Goal: Task Accomplishment & Management: Complete application form

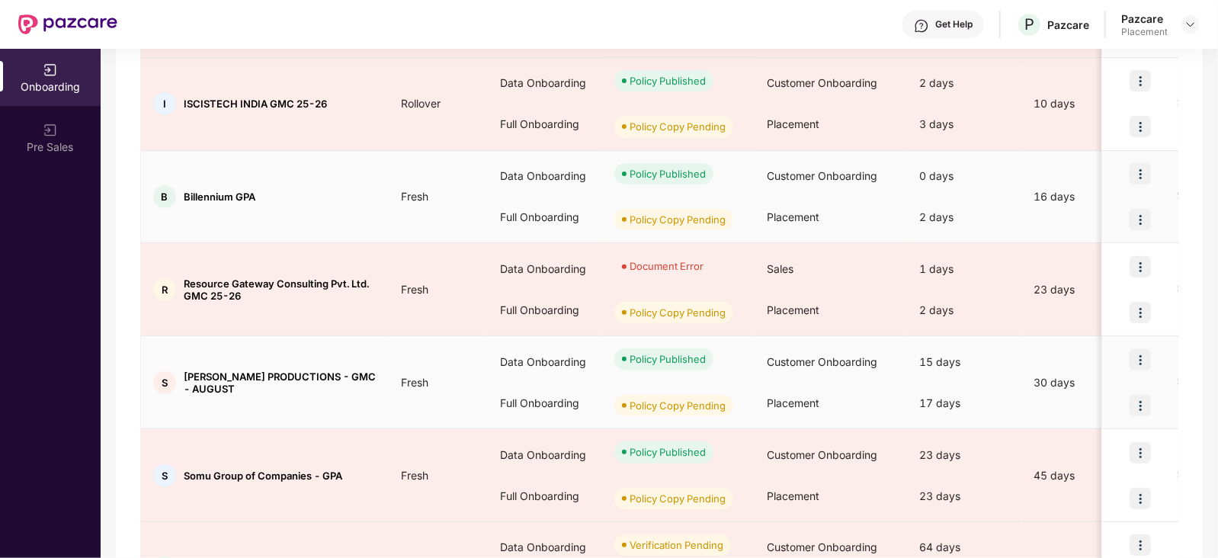
scroll to position [624, 0]
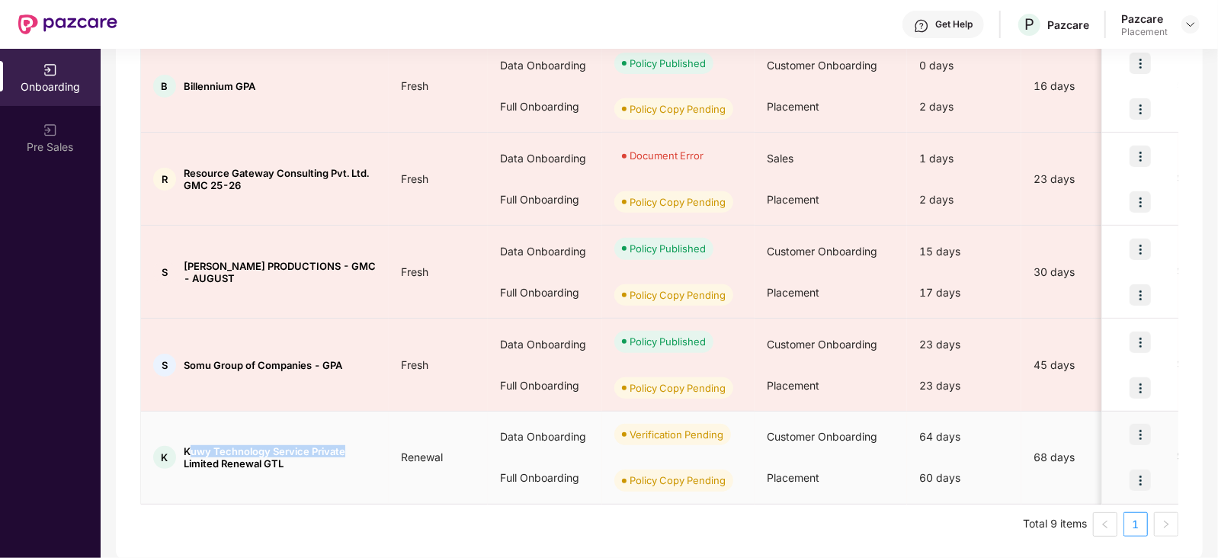
drag, startPoint x: 187, startPoint y: 447, endPoint x: 348, endPoint y: 442, distance: 161.7
click at [348, 445] on span "Kuwy Technology Service Private Limited Renewal GTL" at bounding box center [280, 457] width 193 height 24
copy span "uwy Technology Service Private"
click at [1148, 480] on img at bounding box center [1140, 480] width 21 height 21
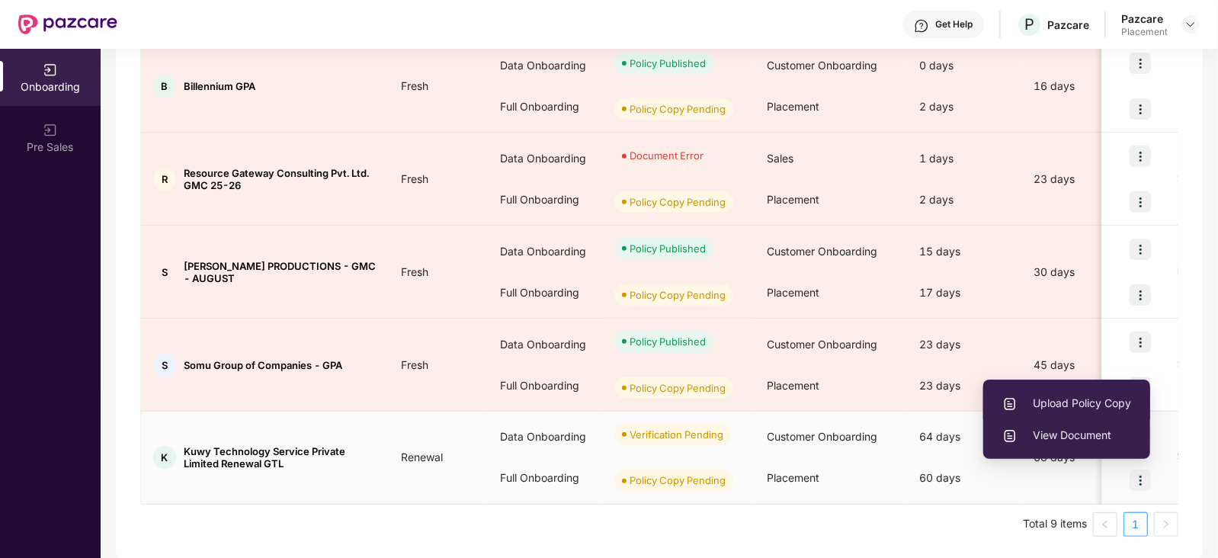
click at [1076, 404] on span "Upload Policy Copy" at bounding box center [1067, 403] width 129 height 17
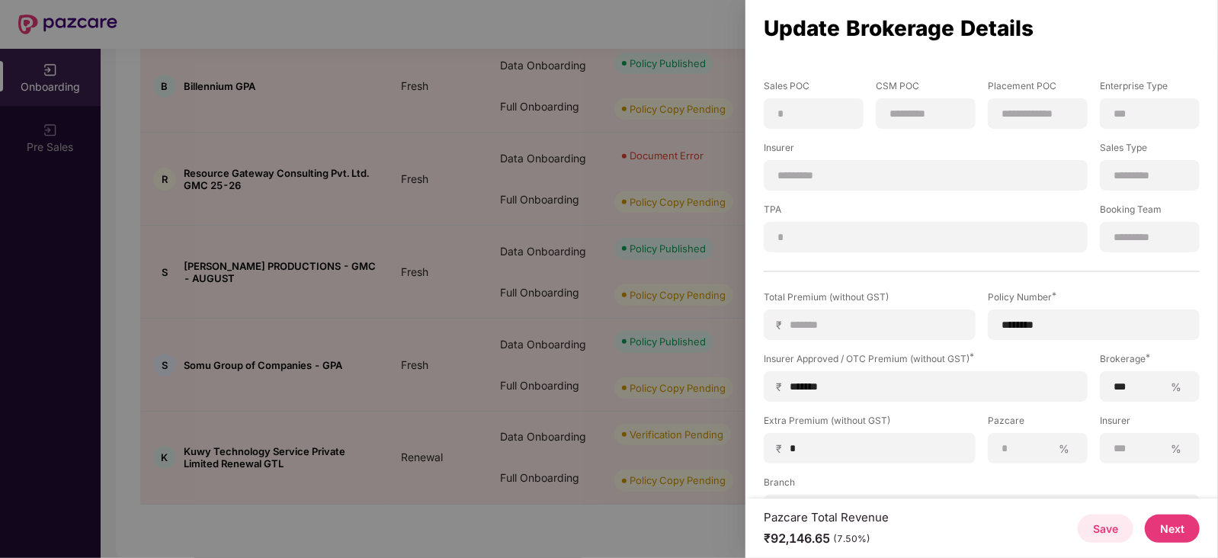
scroll to position [188, 0]
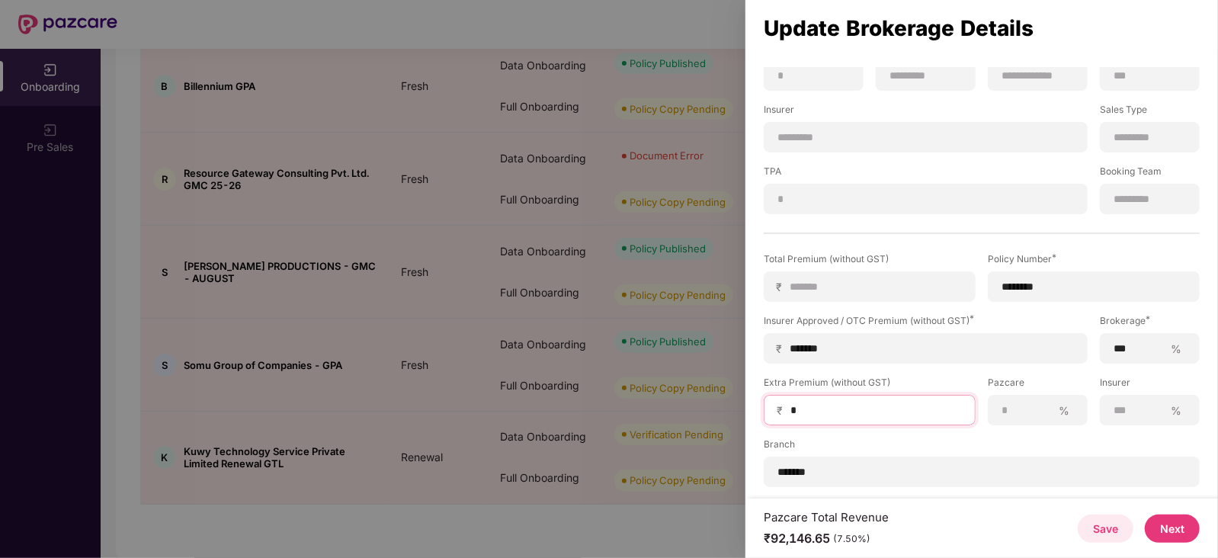
click at [871, 403] on input "*" at bounding box center [876, 411] width 174 height 16
click at [1160, 518] on button "Next" at bounding box center [1172, 529] width 55 height 28
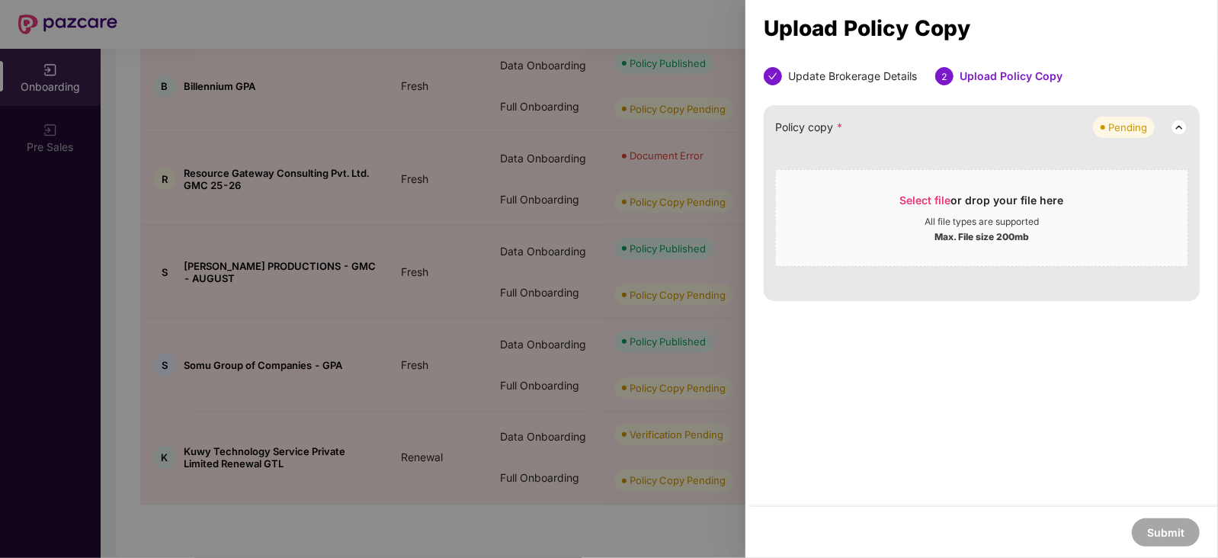
scroll to position [0, 0]
click at [934, 195] on span "Select file" at bounding box center [925, 200] width 51 height 13
click at [933, 200] on span "Select file" at bounding box center [925, 200] width 51 height 13
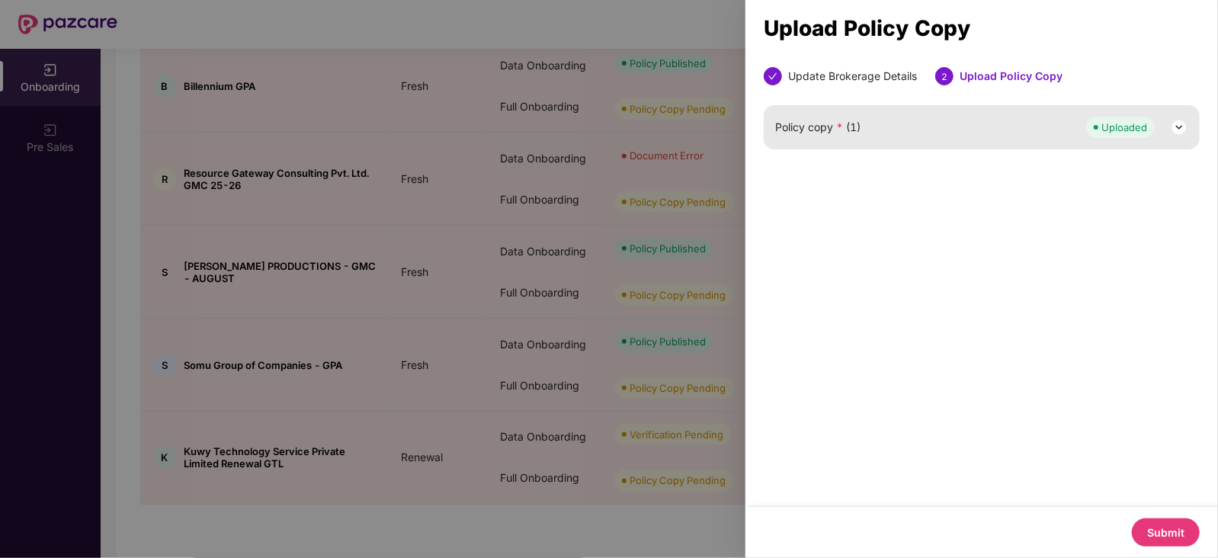
click at [1163, 526] on button "Submit" at bounding box center [1166, 532] width 68 height 28
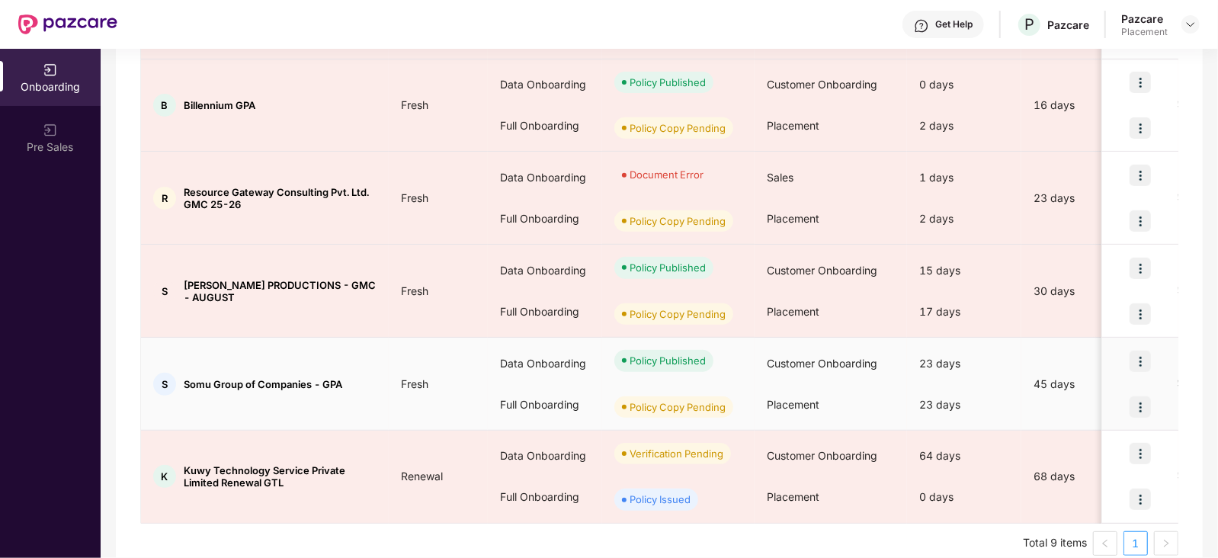
scroll to position [604, 0]
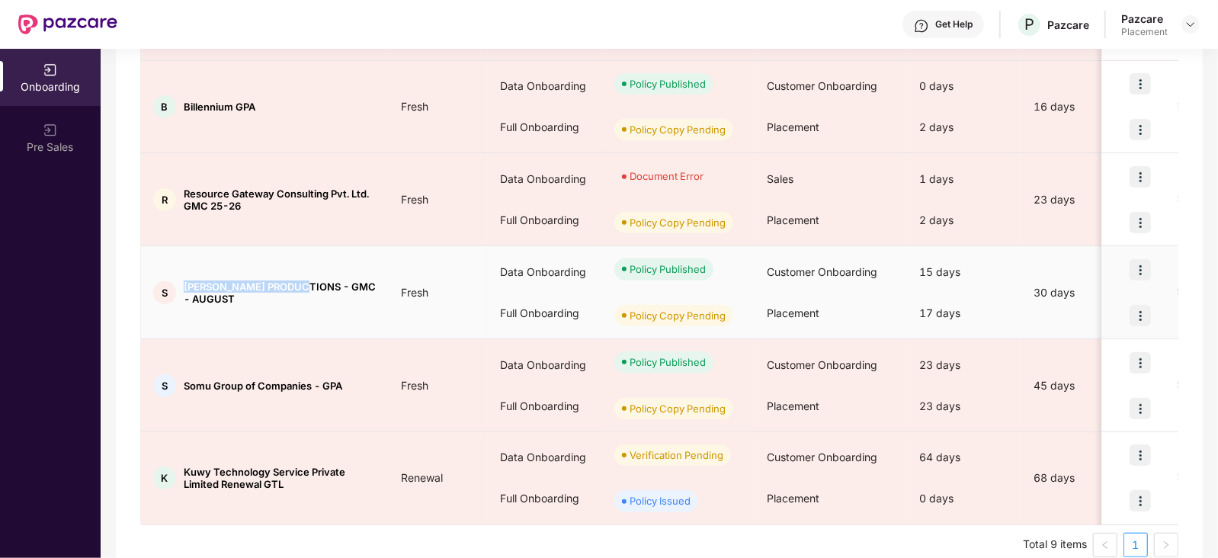
drag, startPoint x: 184, startPoint y: 285, endPoint x: 311, endPoint y: 284, distance: 127.3
click at [311, 284] on span "[PERSON_NAME] PRODUCTIONS - GMC - AUGUST" at bounding box center [280, 293] width 193 height 24
copy span "[PERSON_NAME] PRODUCTIONS -"
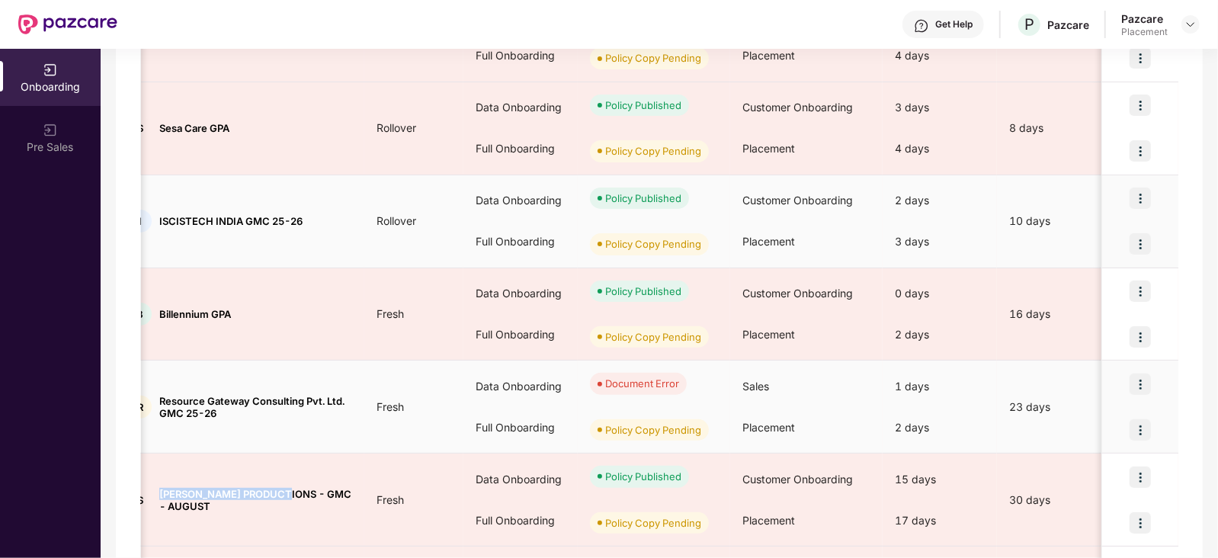
scroll to position [605, 0]
